Goal: Book appointment/travel/reservation

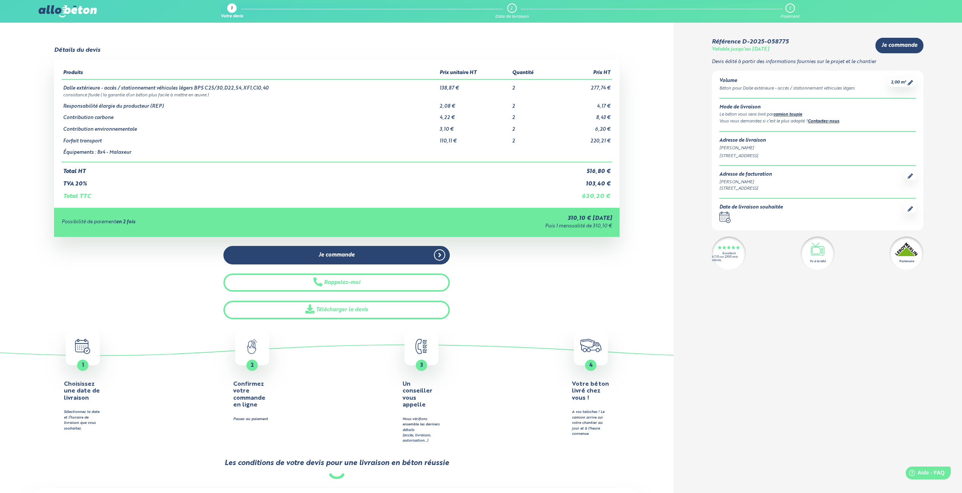
click at [913, 206] on icon at bounding box center [910, 208] width 5 height 5
click at [391, 261] on link "Je commande" at bounding box center [336, 255] width 226 height 19
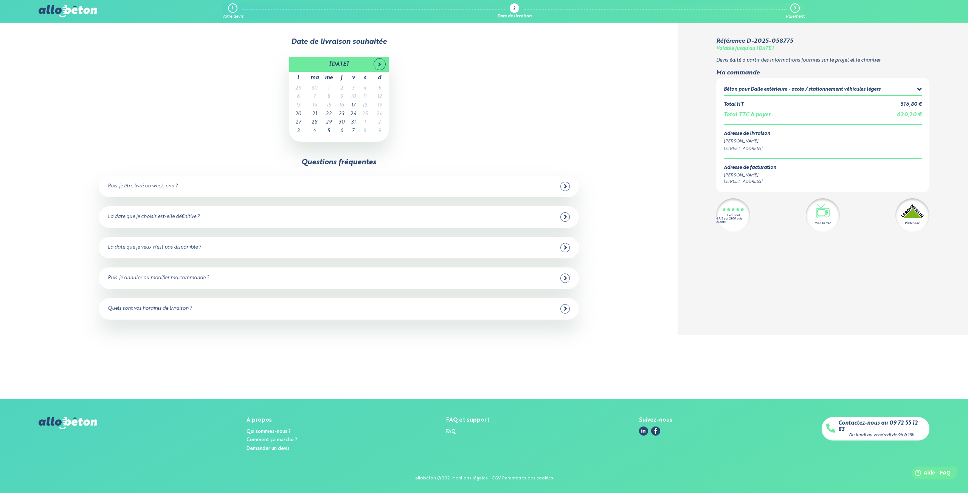
click at [217, 188] on div "Puis-je être livré un week-end ?" at bounding box center [339, 186] width 462 height 9
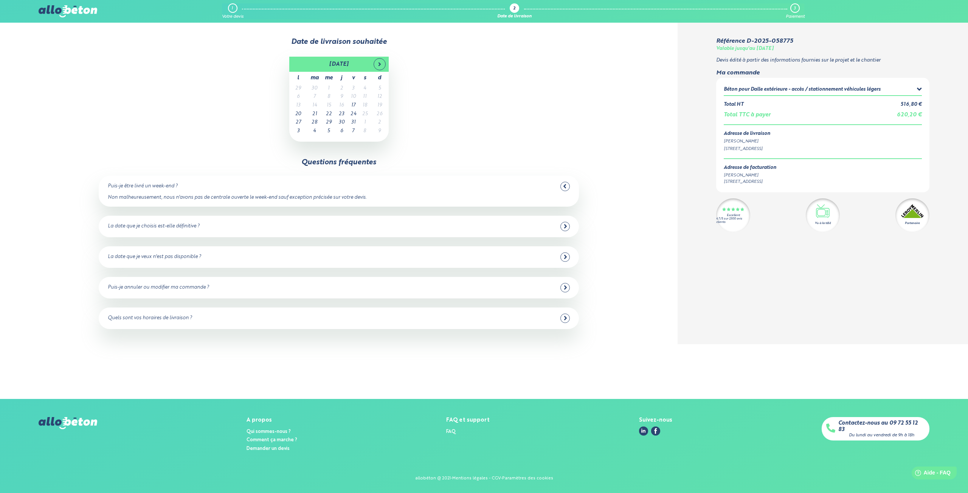
click at [403, 191] on div "Puis-je être livré un week-end ? Non malheureusement, nous n'avons pas de centr…" at bounding box center [339, 191] width 480 height 31
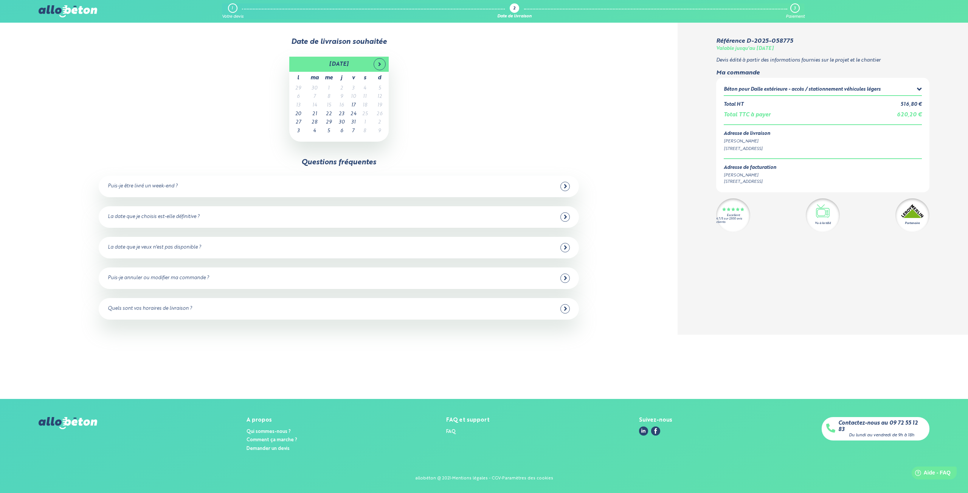
click at [261, 216] on div "La date que je choisis est-elle définitive ?" at bounding box center [339, 217] width 462 height 9
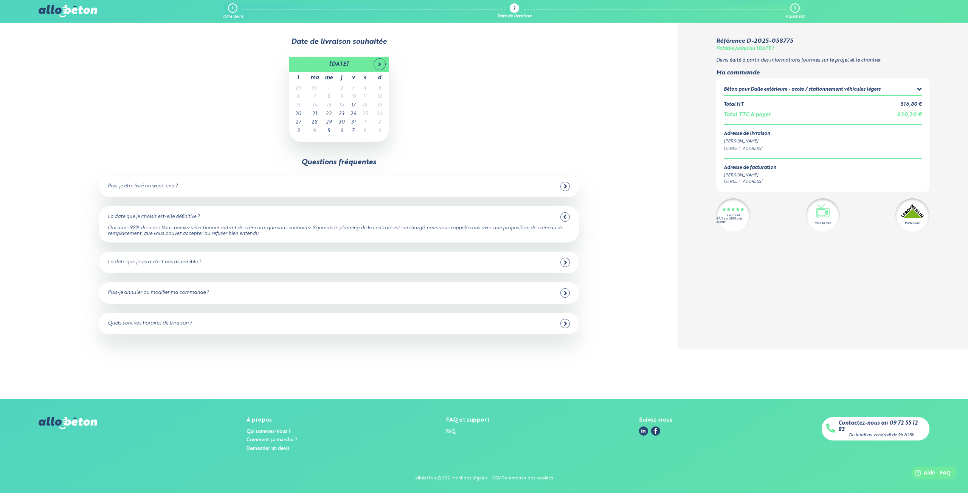
click at [261, 216] on div "La date que je choisis est-elle définitive ?" at bounding box center [339, 217] width 462 height 9
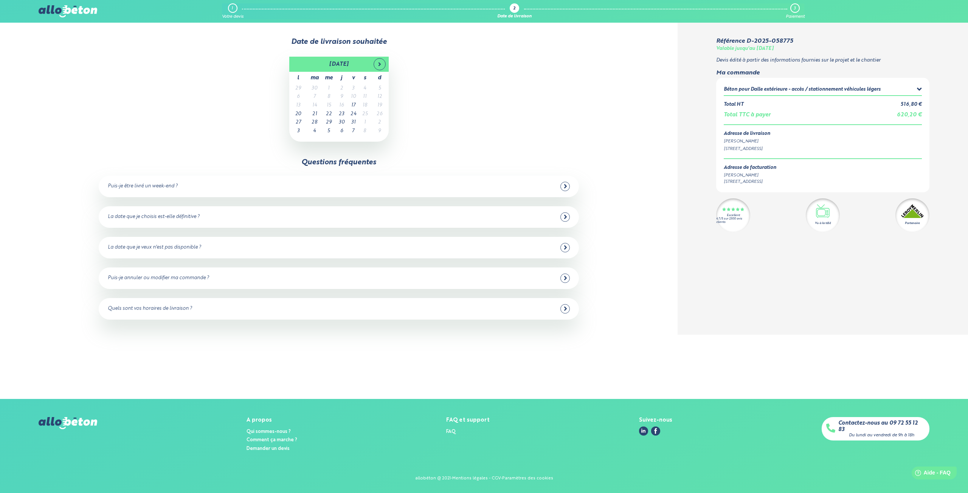
click at [197, 66] on div "octobre 2025 l ma me j v s d 29 30 1 2 3 4 5 6 7 8 9 10 11 12 13 14 15 16 17 18…" at bounding box center [338, 99] width 597 height 85
click at [356, 106] on td "17" at bounding box center [354, 105] width 12 height 9
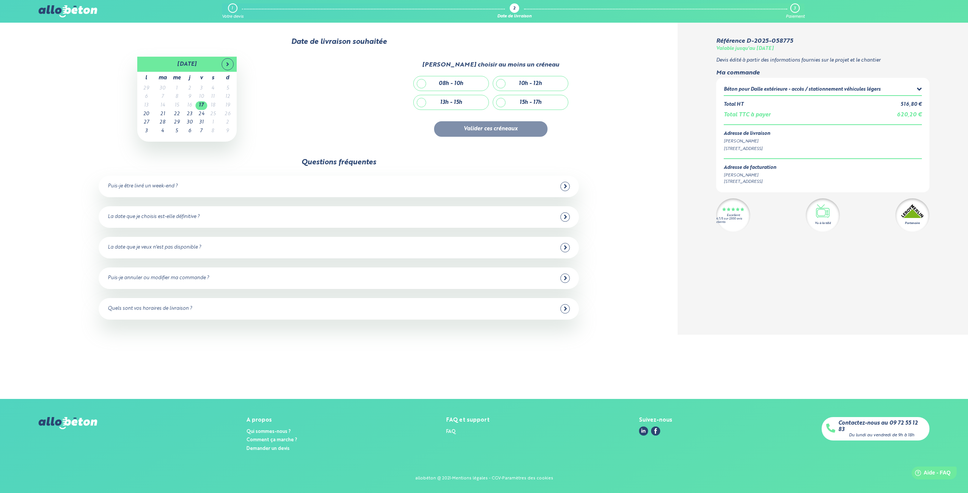
click at [501, 101] on div "15h - 17h" at bounding box center [530, 102] width 75 height 14
checkbox input "true"
click at [510, 129] on button "Valider ces créneaux" at bounding box center [490, 129] width 113 height 16
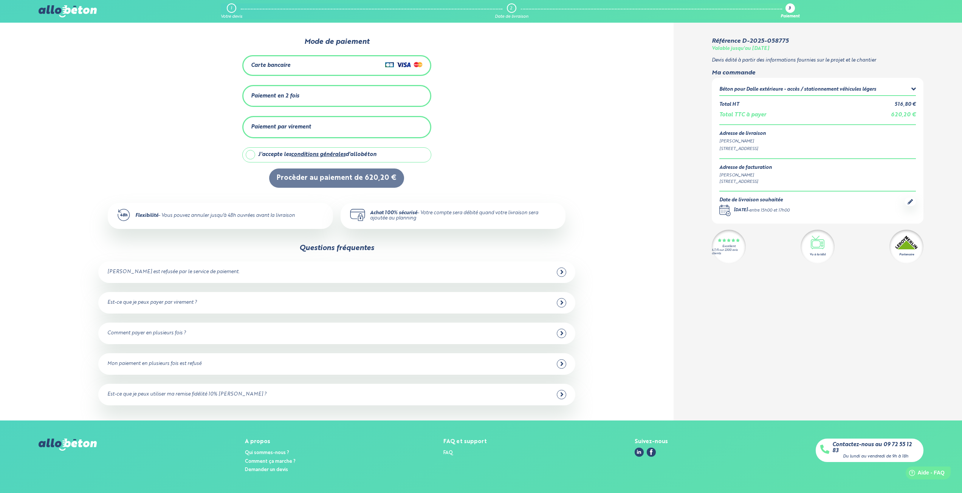
click at [293, 95] on div "Paiement en 2 fois" at bounding box center [275, 96] width 48 height 6
